Goal: Communication & Community: Ask a question

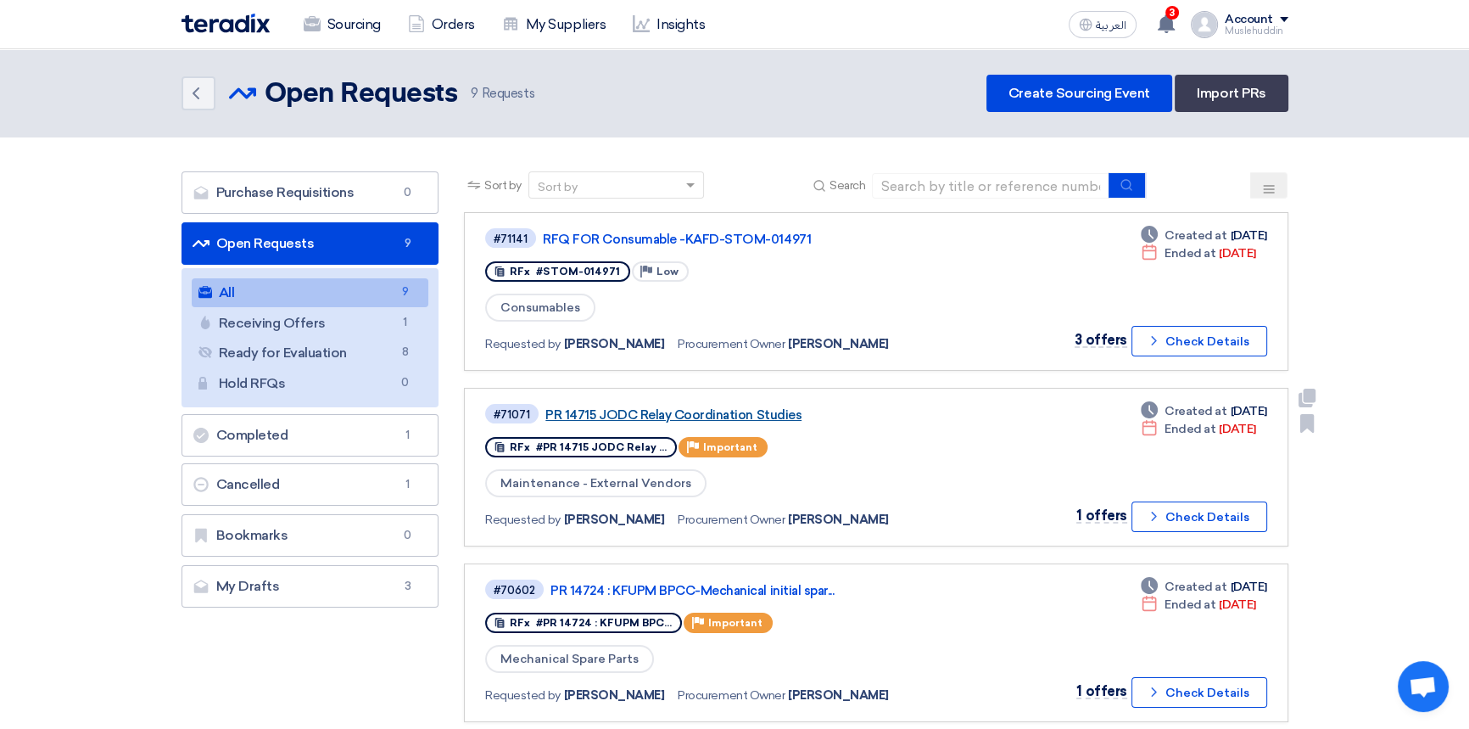
click at [692, 412] on link "PR 14715 JODC Relay Coordination Studies" at bounding box center [757, 414] width 424 height 15
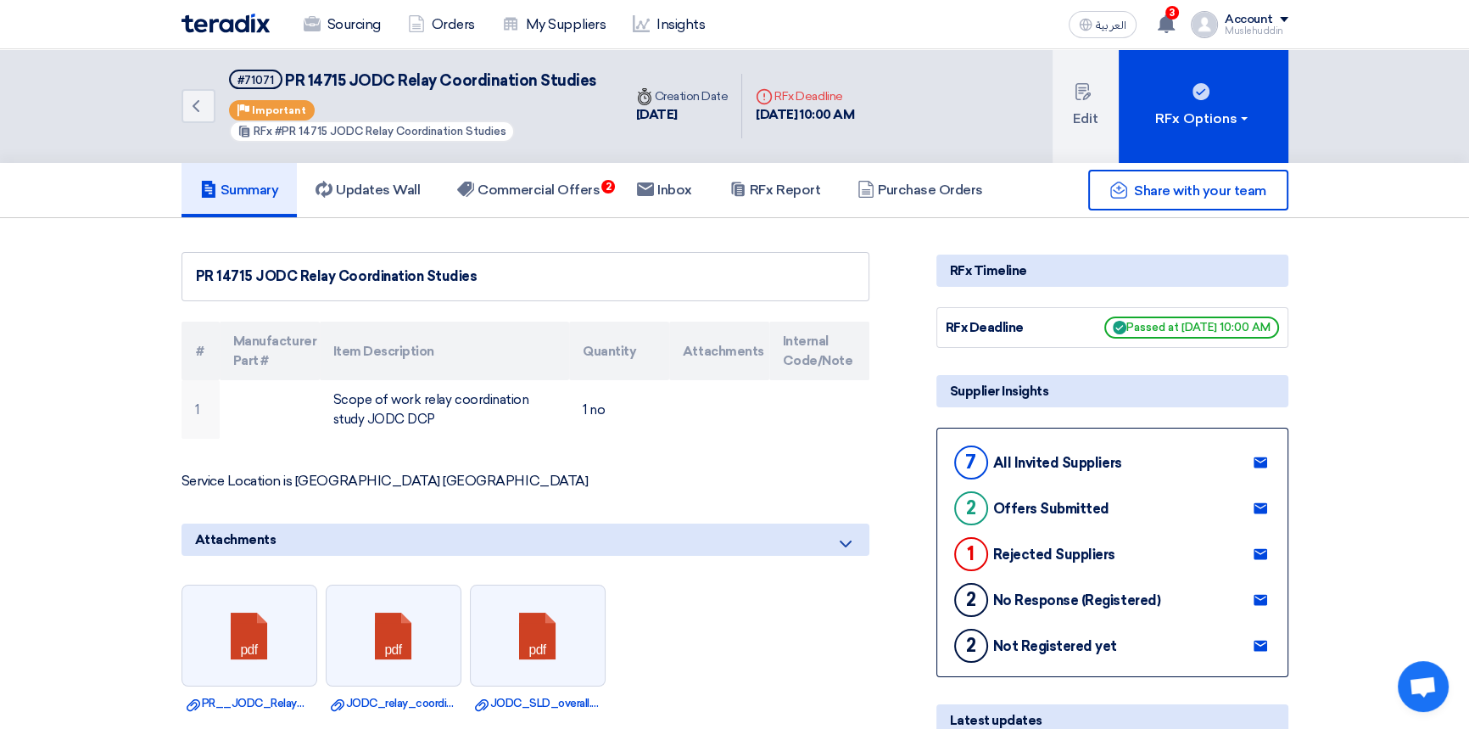
click at [1255, 596] on use at bounding box center [1261, 600] width 14 height 11
click at [1002, 394] on div "Supplier Insights" at bounding box center [1112, 391] width 352 height 32
click at [974, 388] on div "Supplier Insights" at bounding box center [1112, 391] width 352 height 32
click at [810, 188] on h5 "RFx Report" at bounding box center [774, 189] width 91 height 17
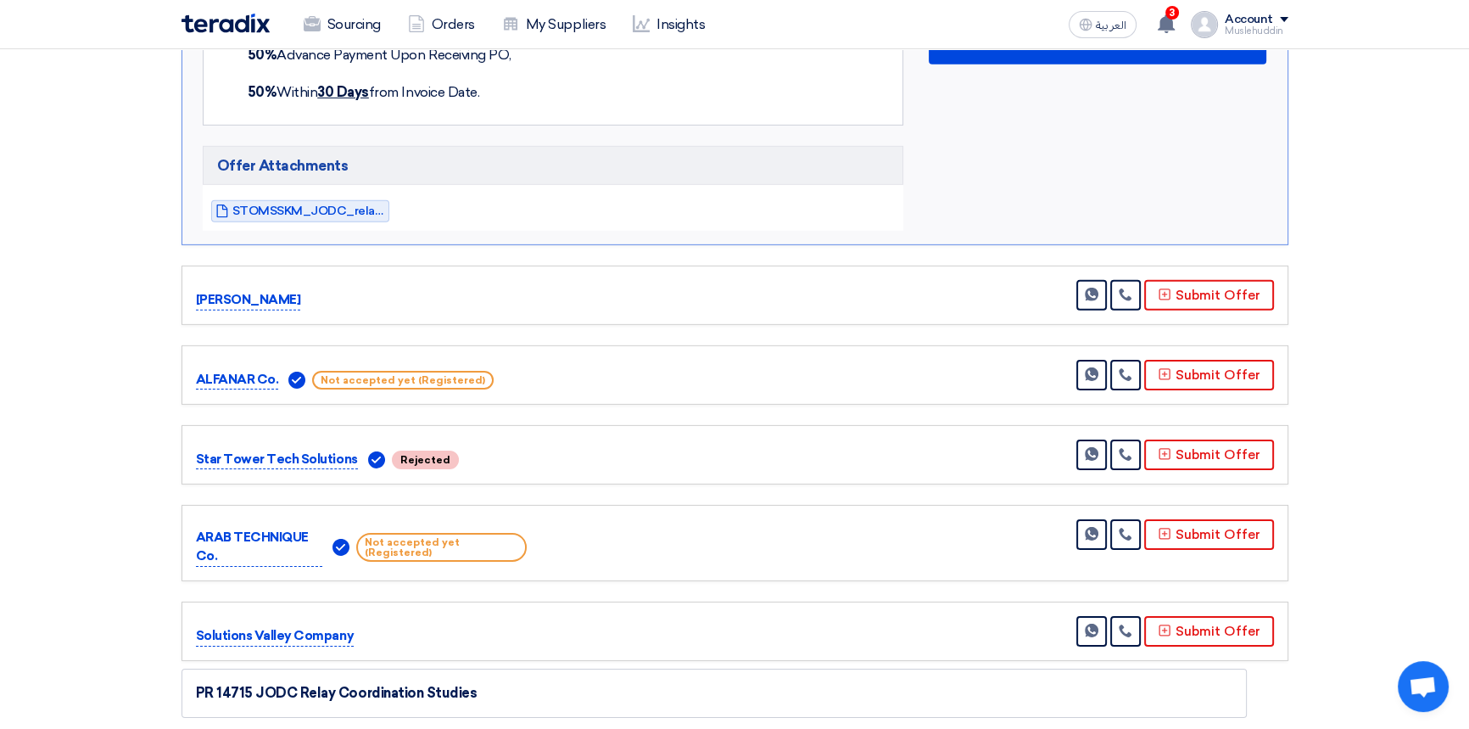
scroll to position [6728, 0]
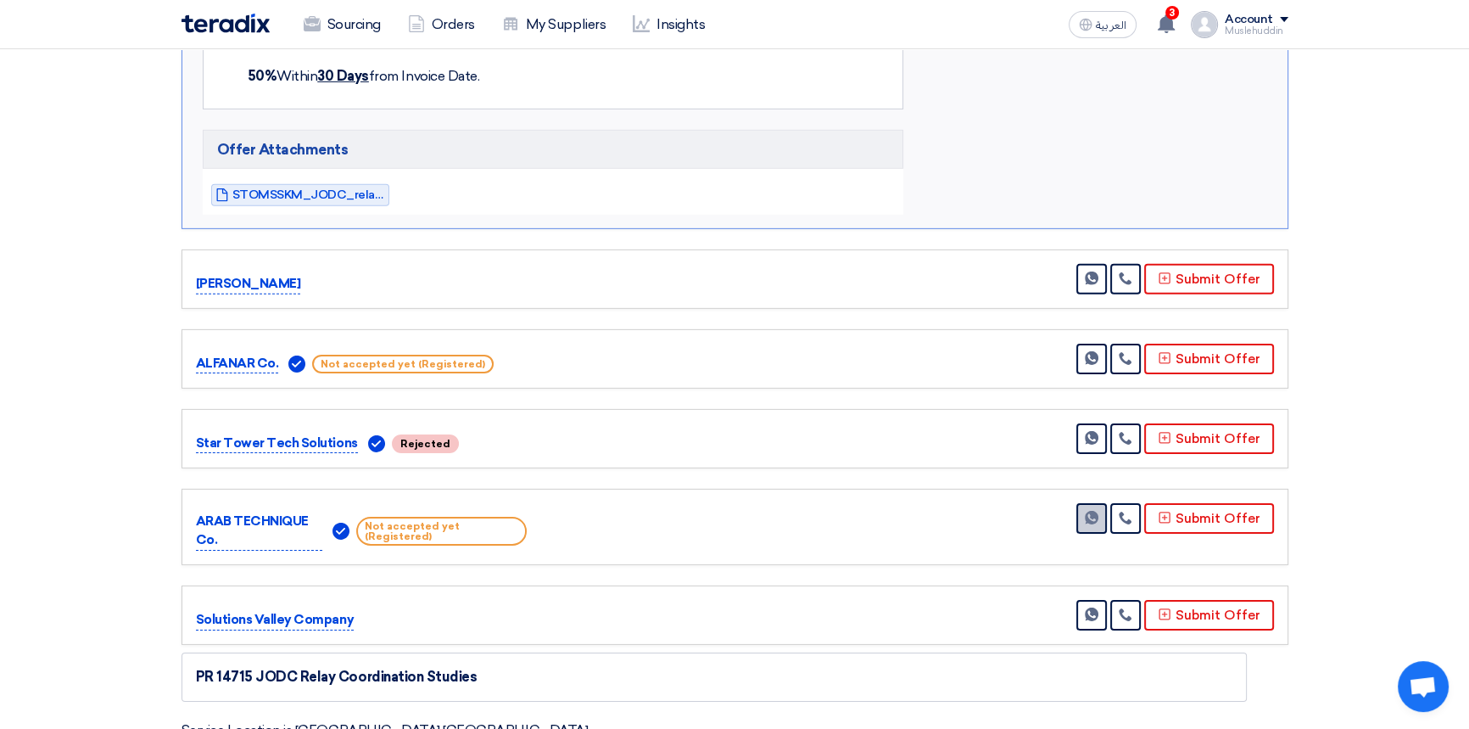
click at [1103, 503] on link "Send Message" at bounding box center [1091, 518] width 31 height 31
click at [1127, 511] on icon at bounding box center [1126, 518] width 14 height 14
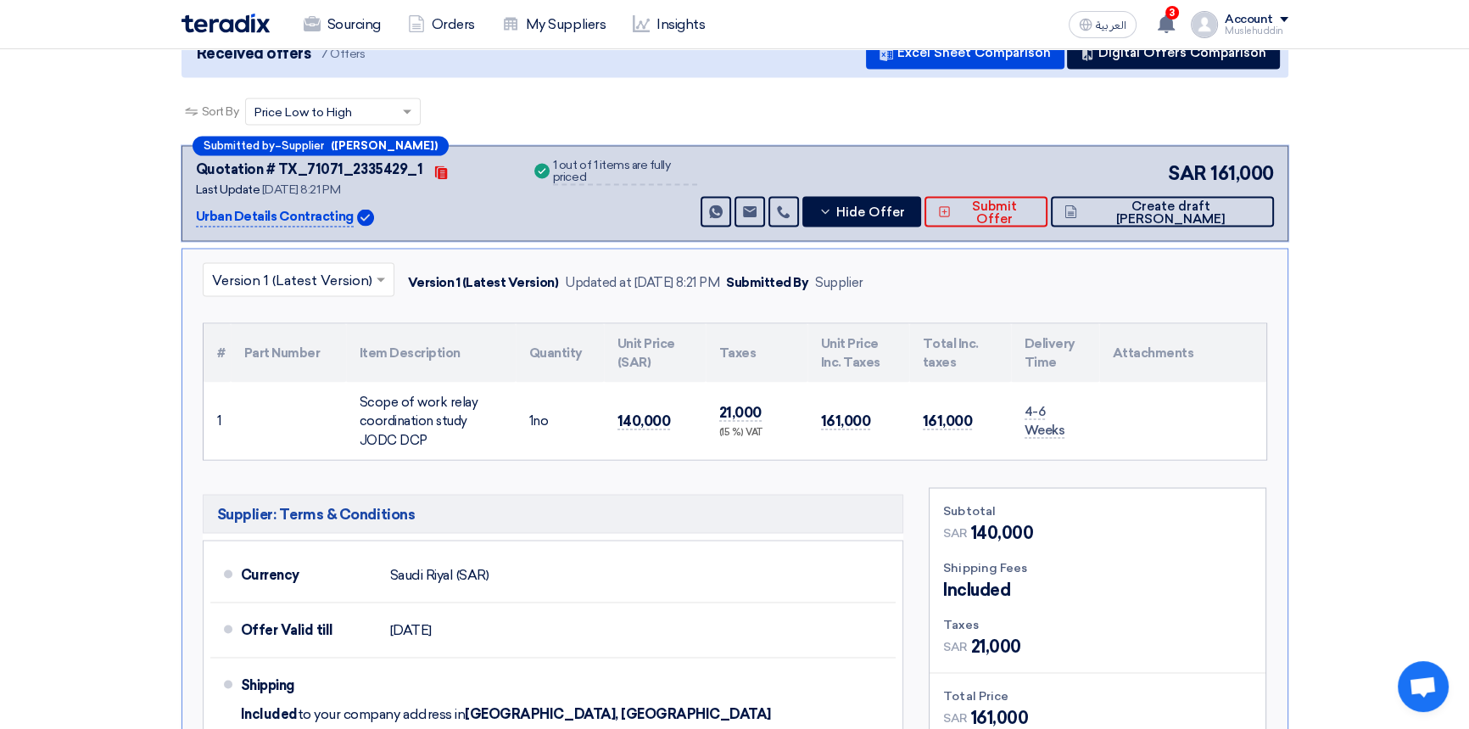
scroll to position [3799, 0]
